Goal: Check status: Check status

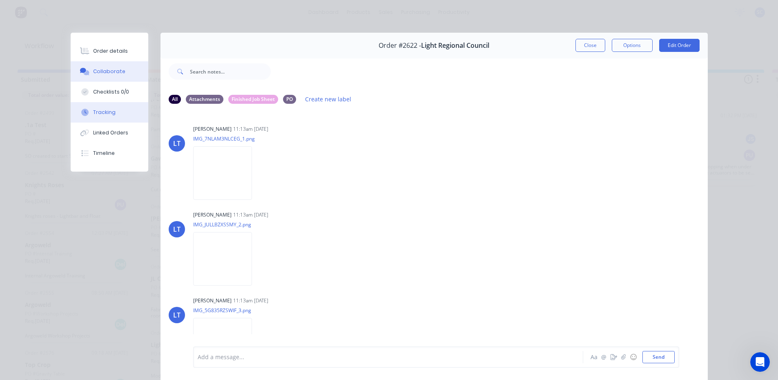
click at [104, 109] on div "Tracking" at bounding box center [104, 112] width 22 height 7
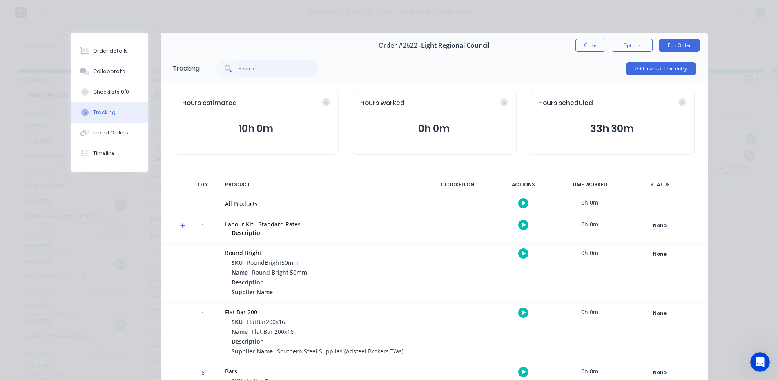
click at [257, 67] on input "text" at bounding box center [278, 68] width 80 height 16
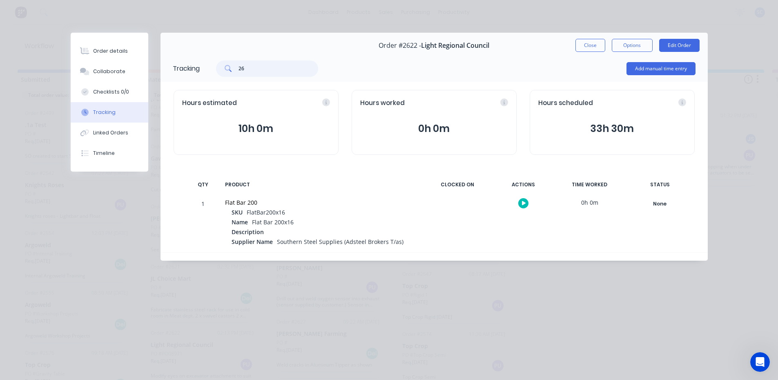
type input "2"
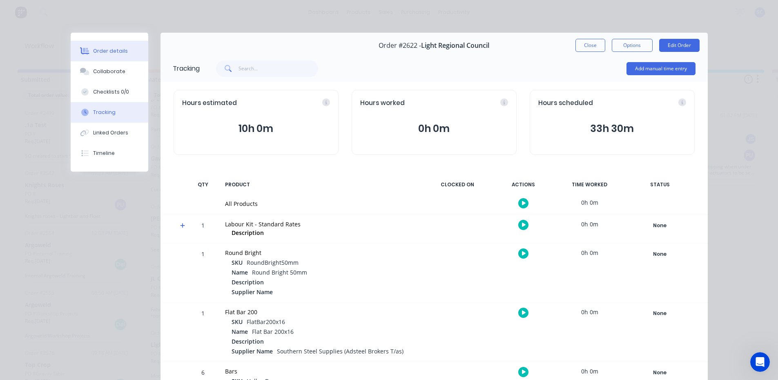
click at [108, 51] on div "Order details" at bounding box center [110, 50] width 35 height 7
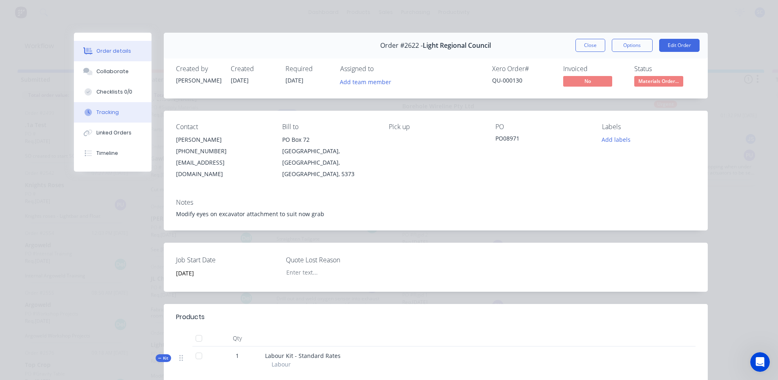
click at [111, 113] on div "Tracking" at bounding box center [107, 112] width 22 height 7
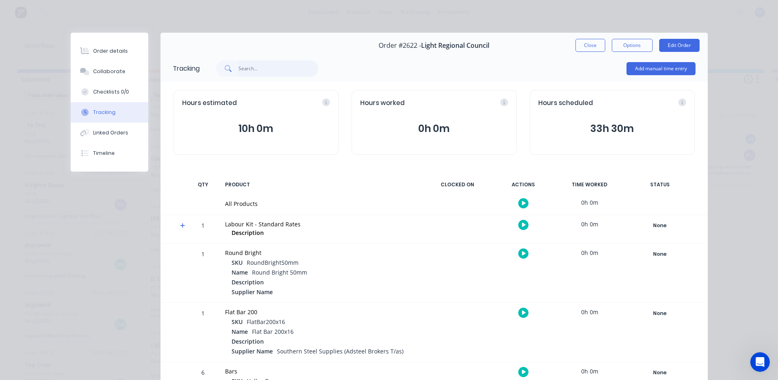
click at [247, 68] on input "text" at bounding box center [278, 68] width 80 height 16
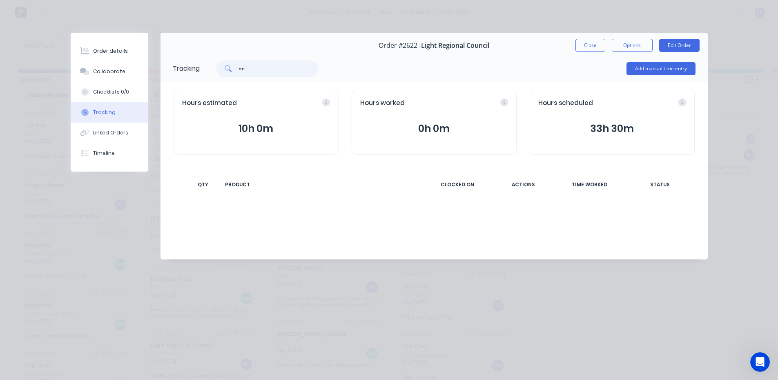
type input "n"
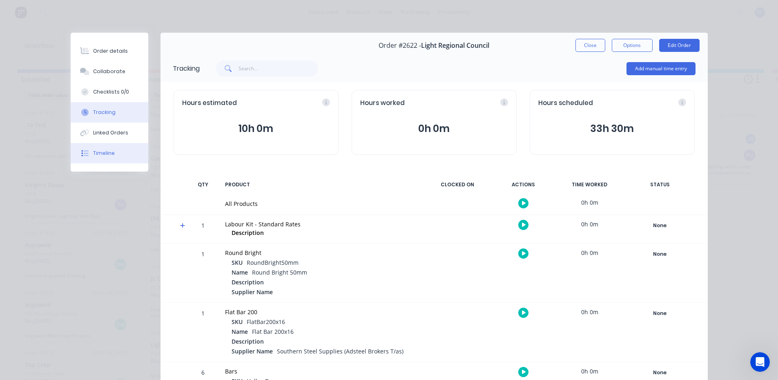
click at [108, 152] on div "Timeline" at bounding box center [104, 152] width 22 height 7
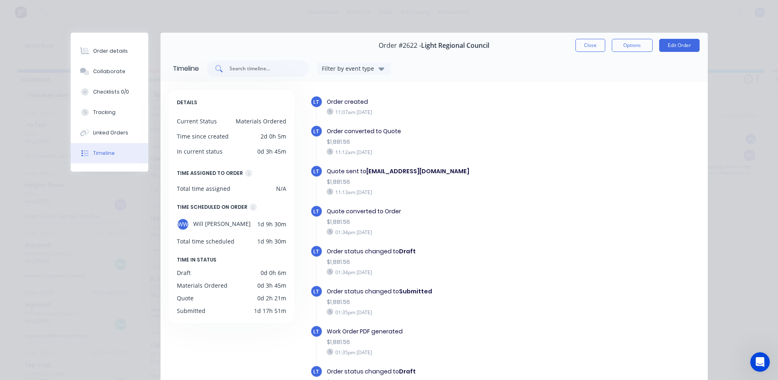
click at [236, 65] on input "text" at bounding box center [263, 69] width 68 height 8
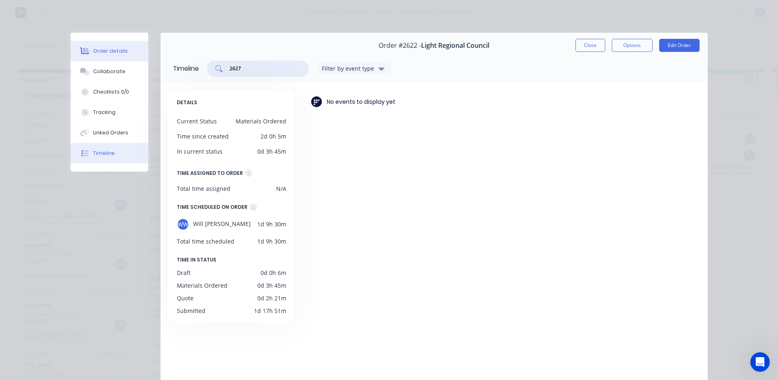
type input "2627"
click at [105, 54] on div "Order details" at bounding box center [110, 50] width 35 height 7
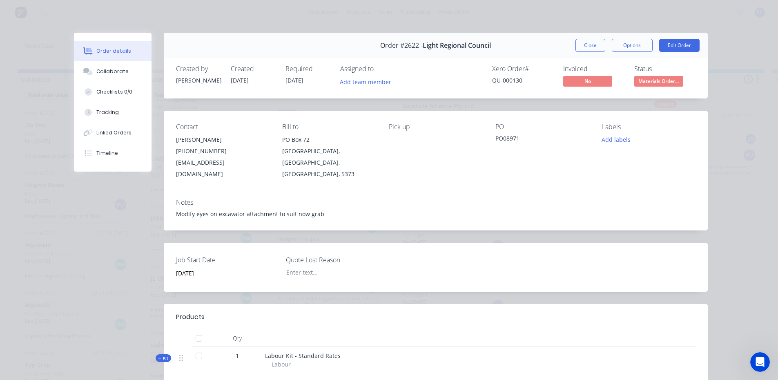
click at [111, 50] on div "Order details" at bounding box center [113, 50] width 35 height 7
click at [111, 72] on div "Collaborate" at bounding box center [112, 71] width 32 height 7
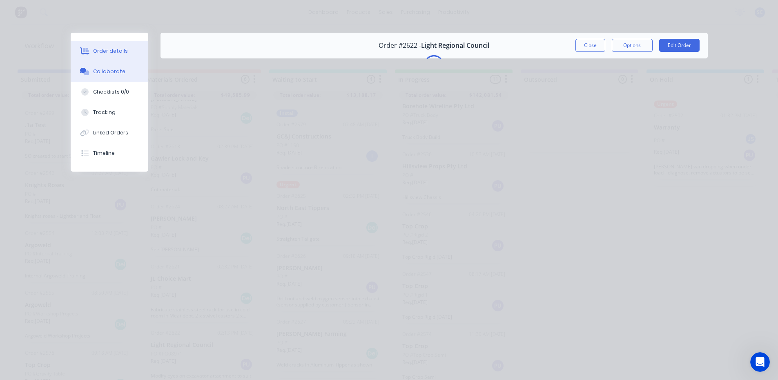
click at [112, 46] on button "Order details" at bounding box center [110, 51] width 78 height 20
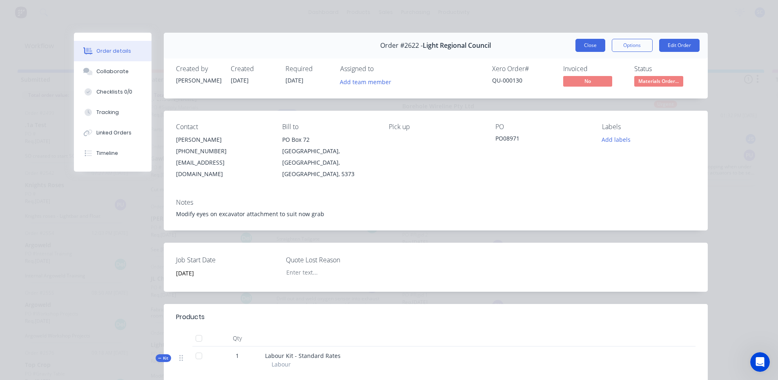
click at [588, 46] on button "Close" at bounding box center [590, 45] width 30 height 13
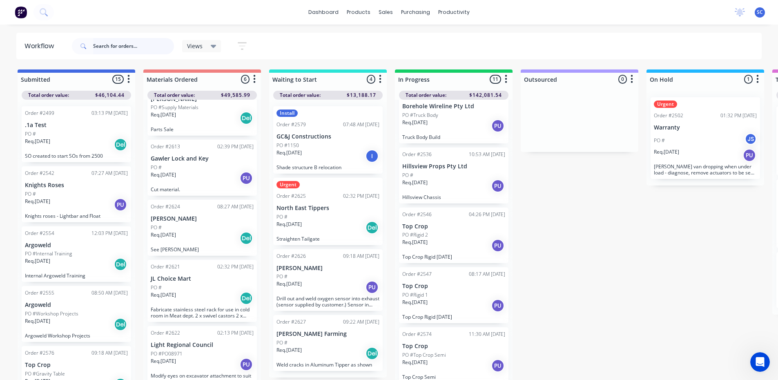
click at [110, 46] on input "text" at bounding box center [133, 46] width 81 height 16
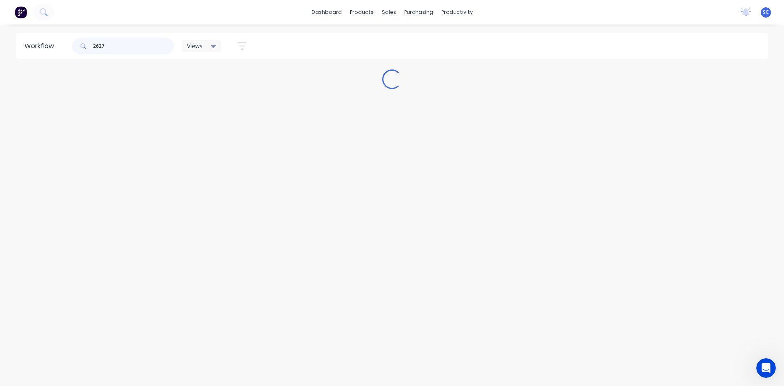
type input "2627"
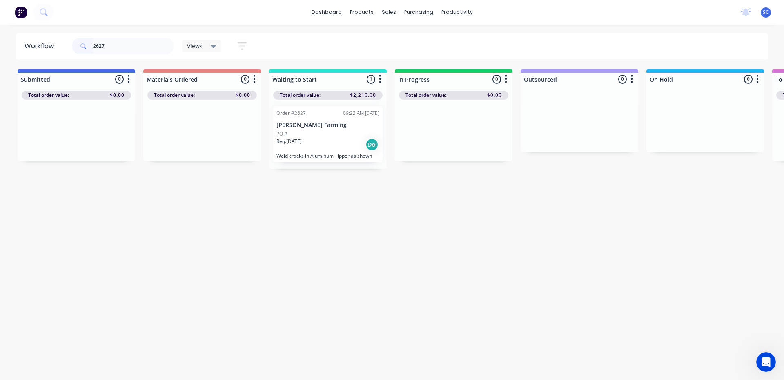
click at [296, 140] on p "Req. [DATE]" at bounding box center [288, 141] width 25 height 7
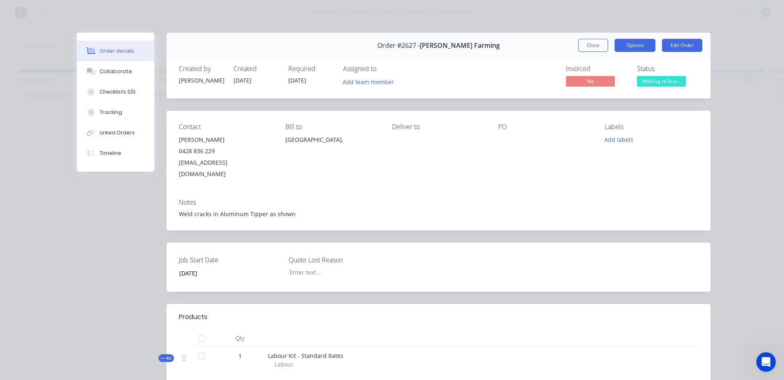
click at [625, 46] on button "Options" at bounding box center [634, 45] width 41 height 13
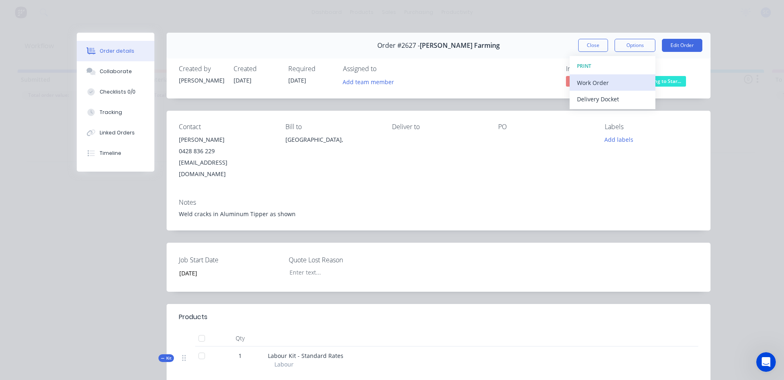
click at [602, 81] on div "Work Order" at bounding box center [612, 83] width 71 height 12
click at [601, 100] on div "Standard" at bounding box center [612, 99] width 71 height 12
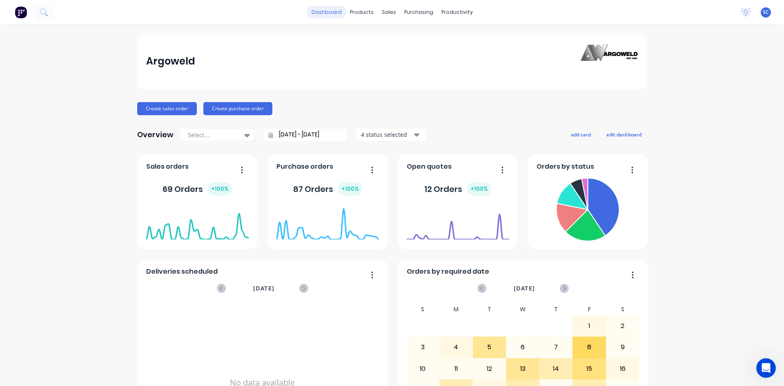
click at [338, 10] on link "dashboard" at bounding box center [326, 12] width 38 height 12
click at [60, 15] on div "dashboard products sales purchasing productivity dashboard products Product Cat…" at bounding box center [392, 12] width 784 height 24
click at [45, 11] on icon at bounding box center [44, 12] width 8 height 8
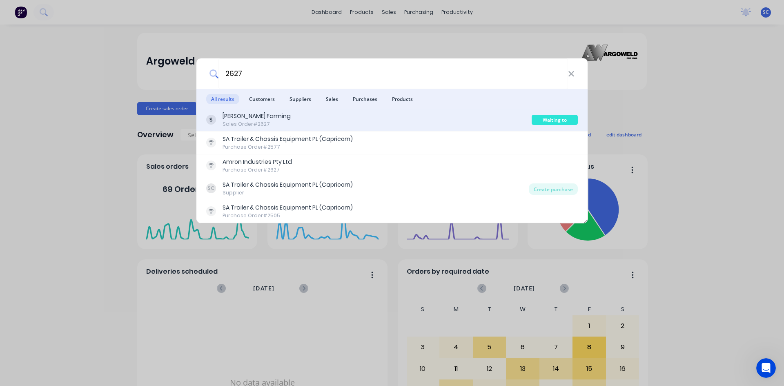
type input "2627"
click at [263, 118] on div "[PERSON_NAME] Farming" at bounding box center [257, 116] width 68 height 9
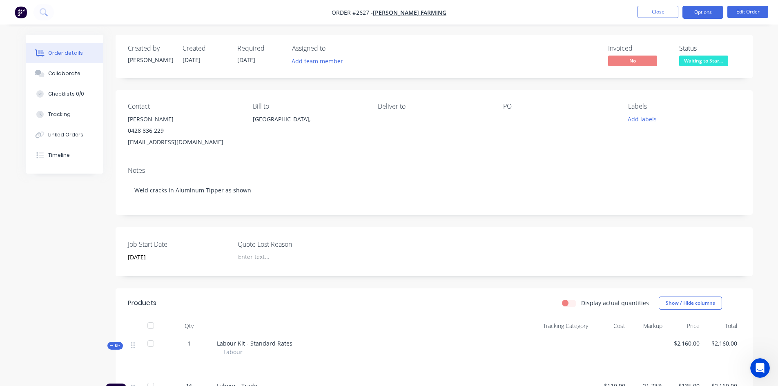
click at [703, 11] on button "Options" at bounding box center [702, 12] width 41 height 13
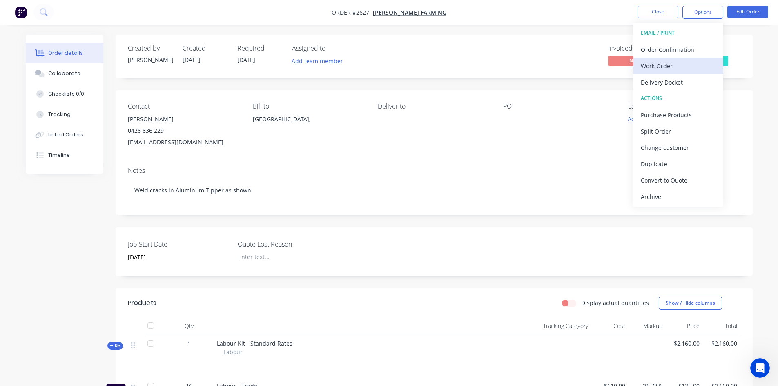
click at [669, 65] on div "Work Order" at bounding box center [678, 66] width 75 height 12
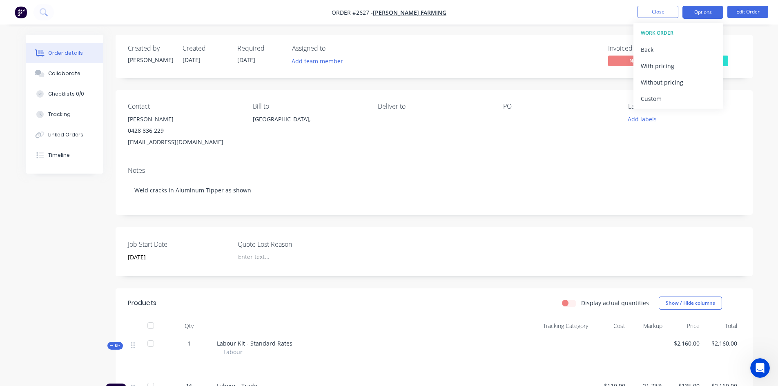
click at [694, 14] on button "Options" at bounding box center [702, 12] width 41 height 13
click at [695, 14] on button "Options" at bounding box center [702, 12] width 41 height 13
click at [660, 31] on div "WORK ORDER" at bounding box center [678, 33] width 75 height 11
click at [539, 7] on nav "Order #2627 - [PERSON_NAME] Farming Close Options WORK ORDER Back With pricing …" at bounding box center [389, 12] width 778 height 24
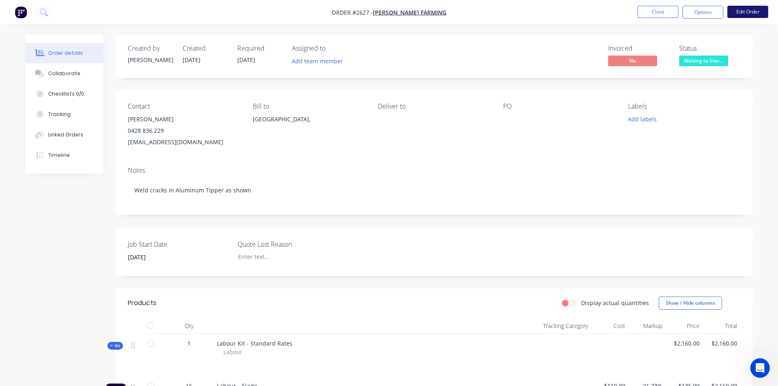
click at [746, 13] on button "Edit Order" at bounding box center [747, 12] width 41 height 12
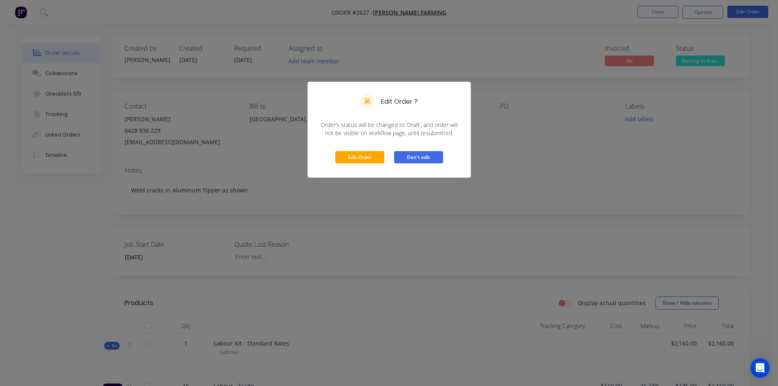
click at [416, 159] on button "Don't edit" at bounding box center [418, 157] width 49 height 12
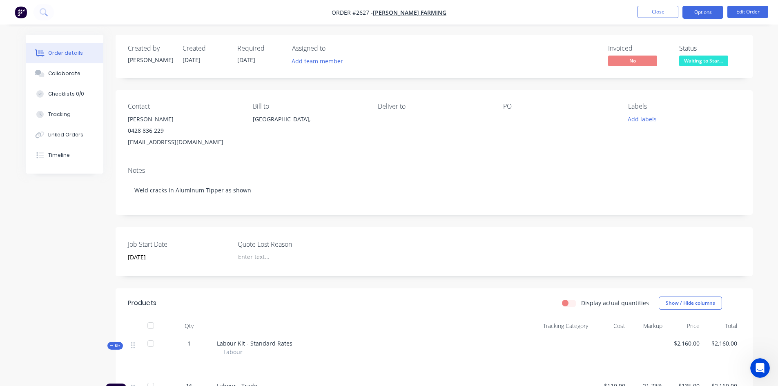
click at [706, 11] on button "Options" at bounding box center [702, 12] width 41 height 13
click at [70, 72] on div "Collaborate" at bounding box center [64, 73] width 32 height 7
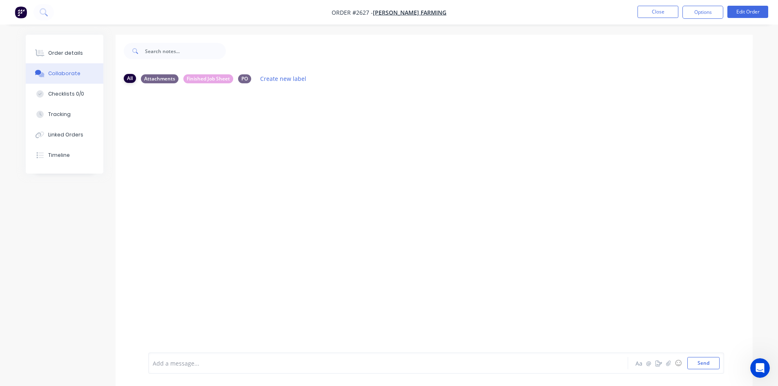
click at [132, 81] on div "All" at bounding box center [130, 78] width 12 height 9
click at [81, 96] on div "Checklists 0/0" at bounding box center [66, 93] width 36 height 7
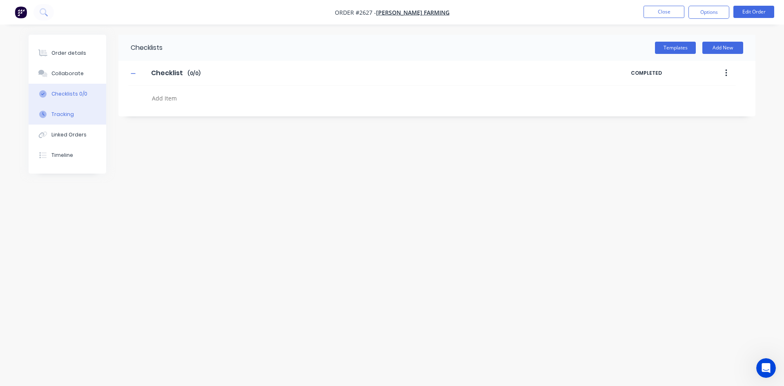
click at [62, 117] on div "Tracking" at bounding box center [62, 114] width 22 height 7
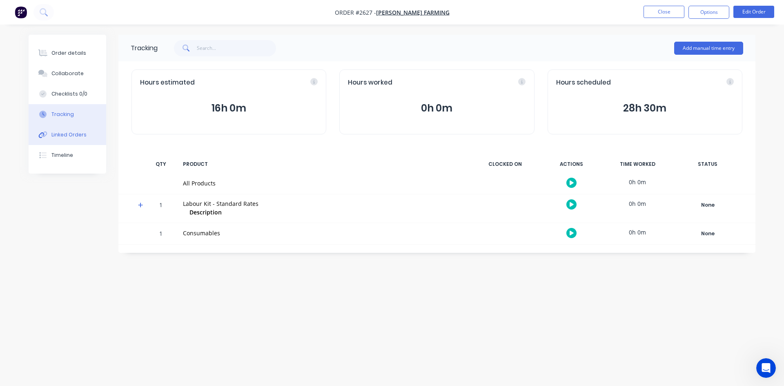
click at [59, 133] on div "Linked Orders" at bounding box center [68, 134] width 35 height 7
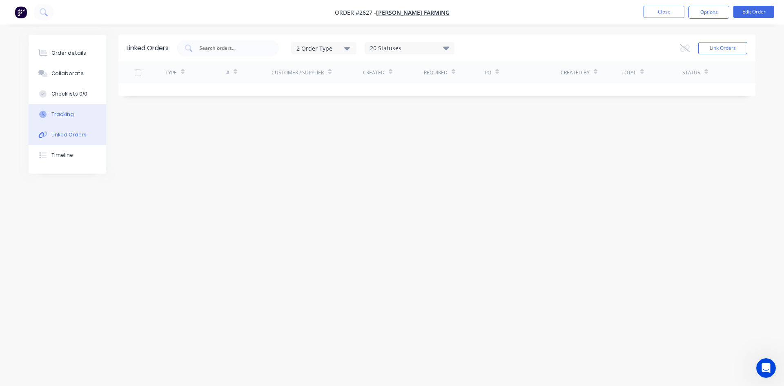
click at [63, 116] on div "Tracking" at bounding box center [62, 114] width 22 height 7
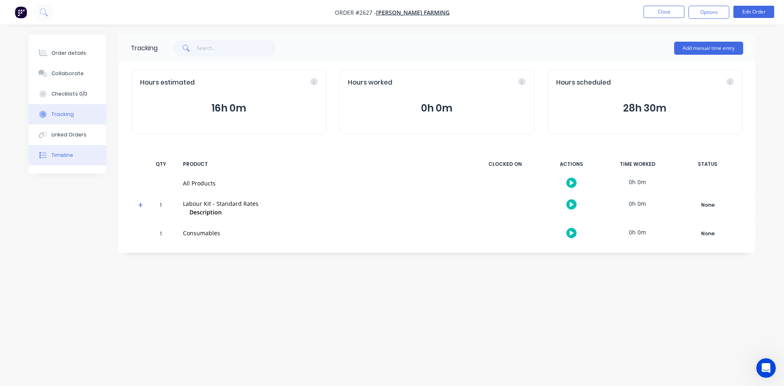
click at [71, 155] on div "Timeline" at bounding box center [62, 154] width 22 height 7
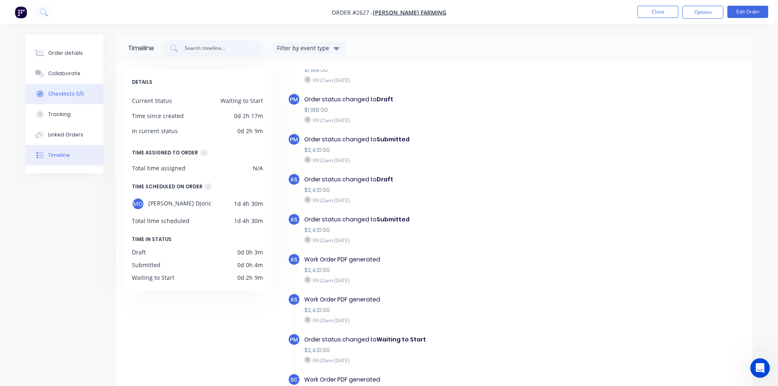
click at [64, 87] on button "Checklists 0/0" at bounding box center [65, 94] width 78 height 20
type textarea "x"
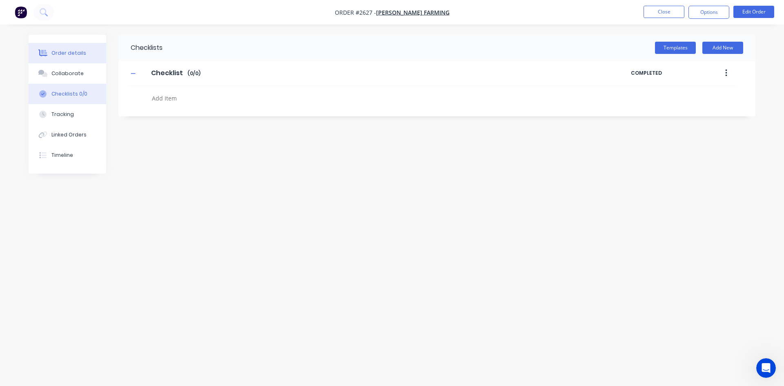
click at [71, 53] on div "Order details" at bounding box center [68, 52] width 35 height 7
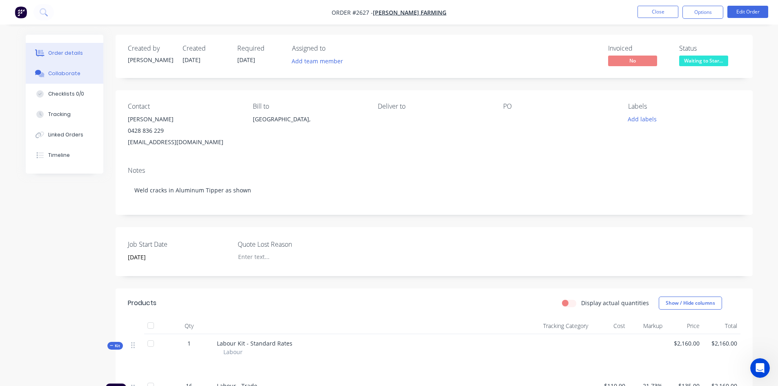
click at [67, 71] on div "Collaborate" at bounding box center [64, 73] width 32 height 7
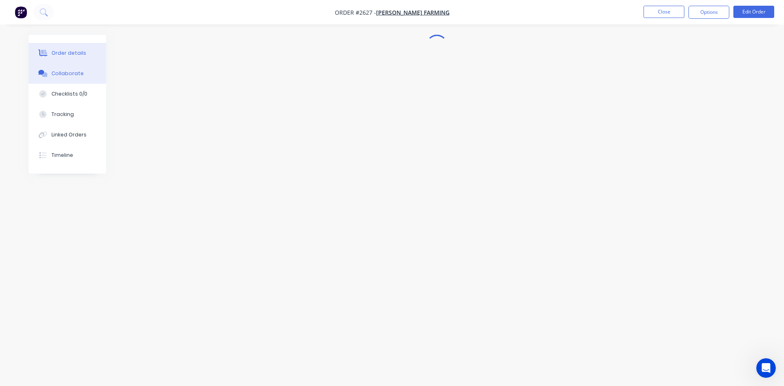
click at [71, 58] on button "Order details" at bounding box center [68, 53] width 78 height 20
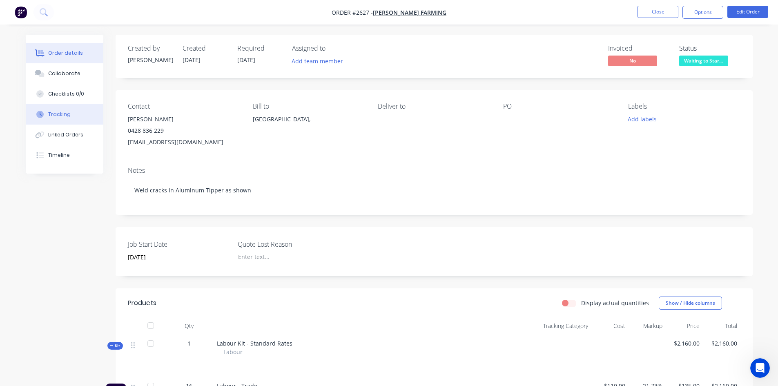
click at [65, 117] on div "Tracking" at bounding box center [59, 114] width 22 height 7
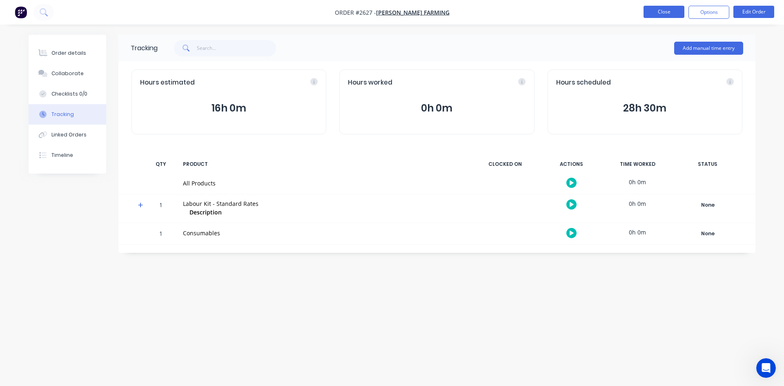
click at [645, 13] on button "Close" at bounding box center [663, 12] width 41 height 12
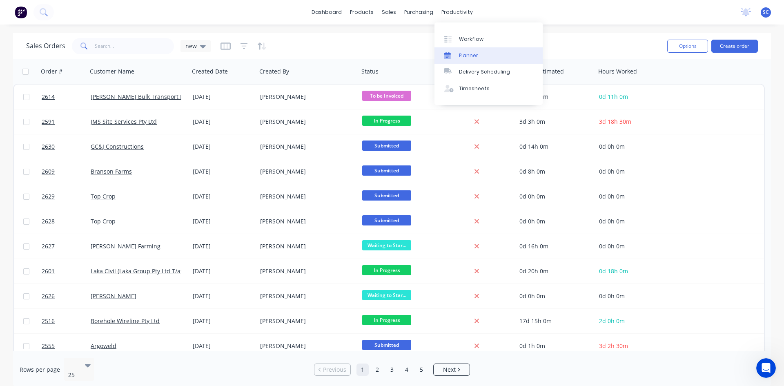
click at [469, 55] on div "Planner" at bounding box center [468, 55] width 19 height 7
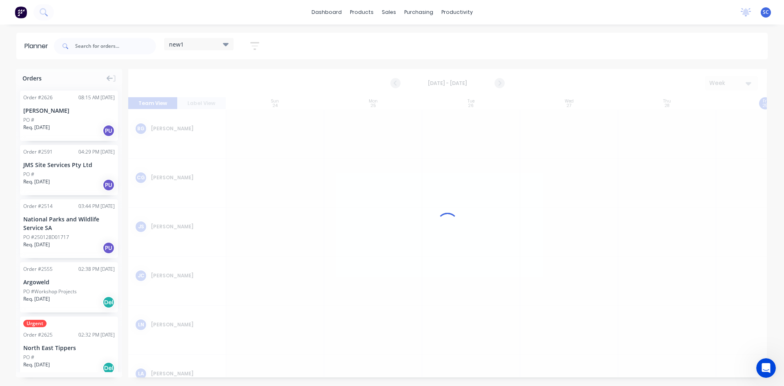
scroll to position [0, 0]
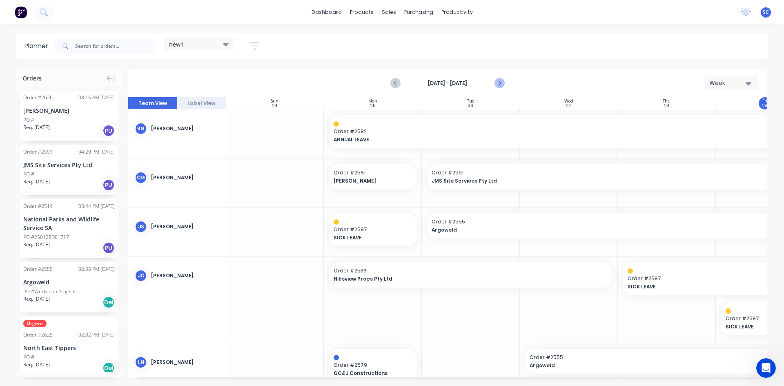
click at [498, 82] on icon "Next page" at bounding box center [499, 83] width 10 height 10
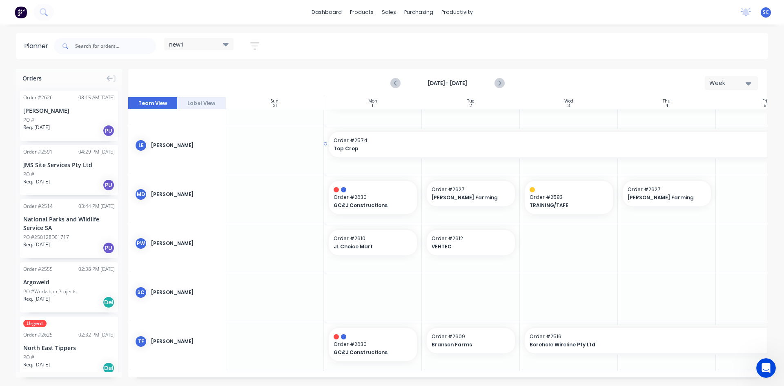
scroll to position [274, 0]
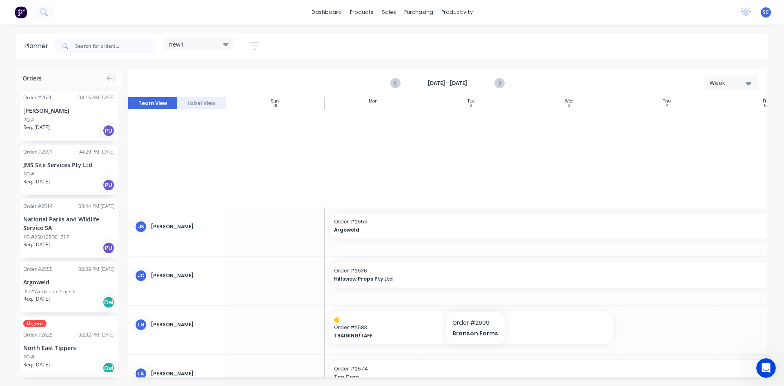
scroll to position [274, 0]
